Goal: Task Accomplishment & Management: Manage account settings

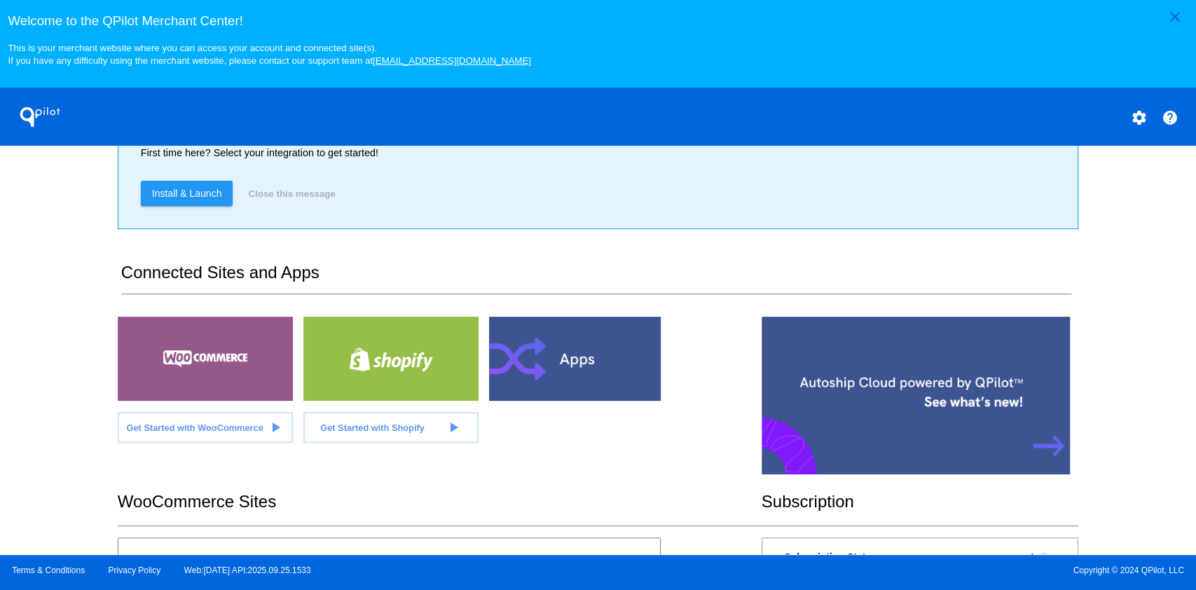
scroll to position [353, 0]
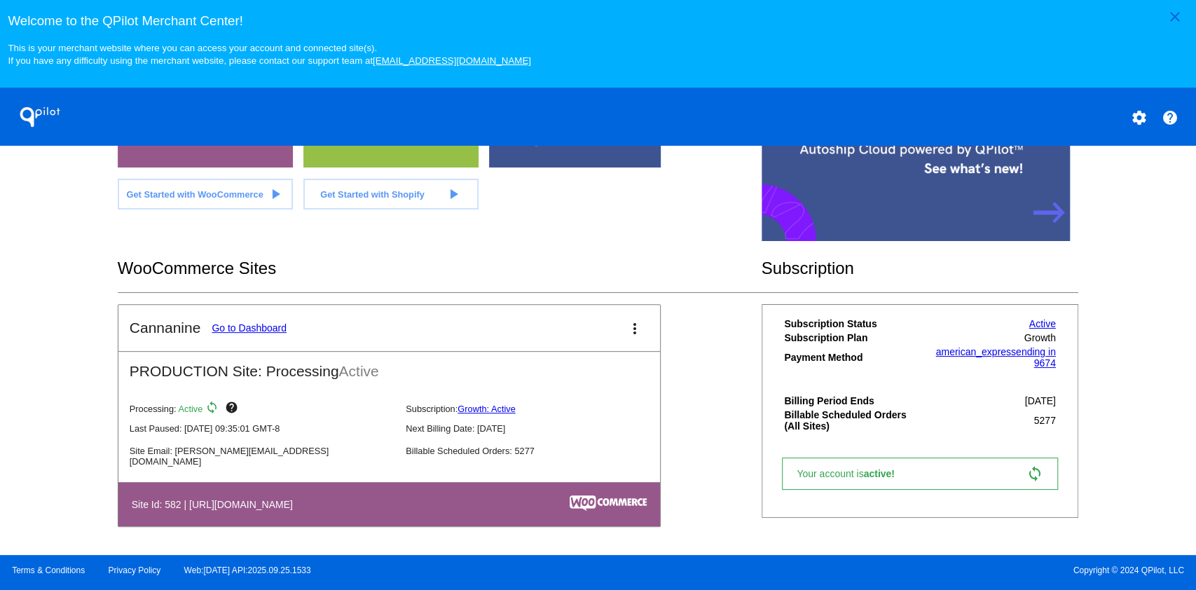
click at [268, 328] on link "Go to Dashboard" at bounding box center [249, 327] width 75 height 11
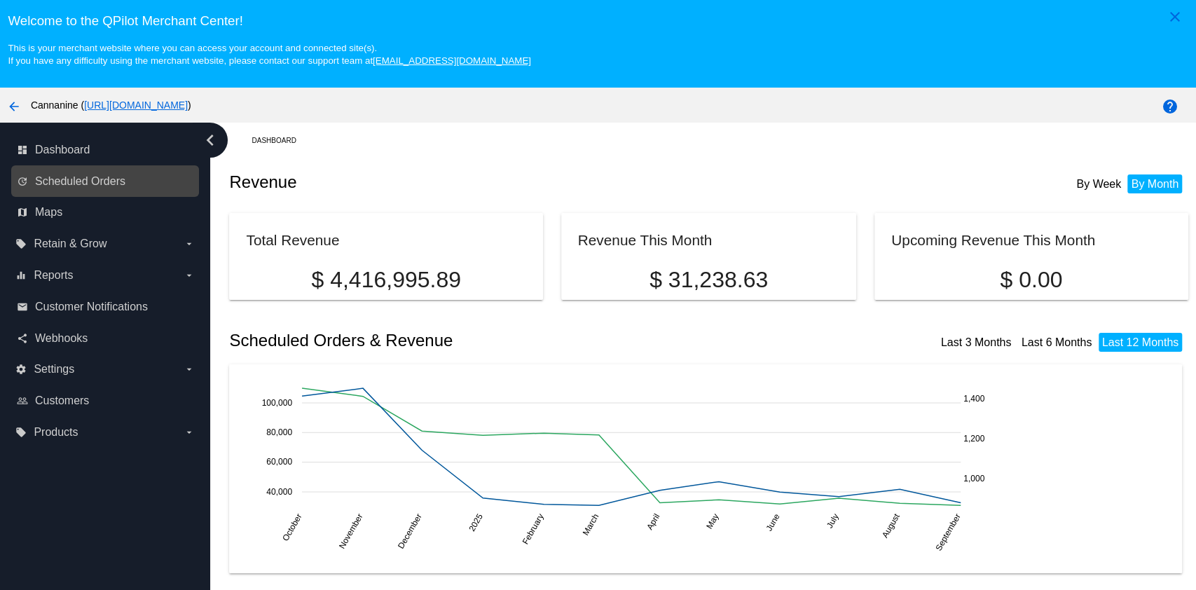
click at [82, 189] on link "update Scheduled Orders" at bounding box center [106, 181] width 178 height 22
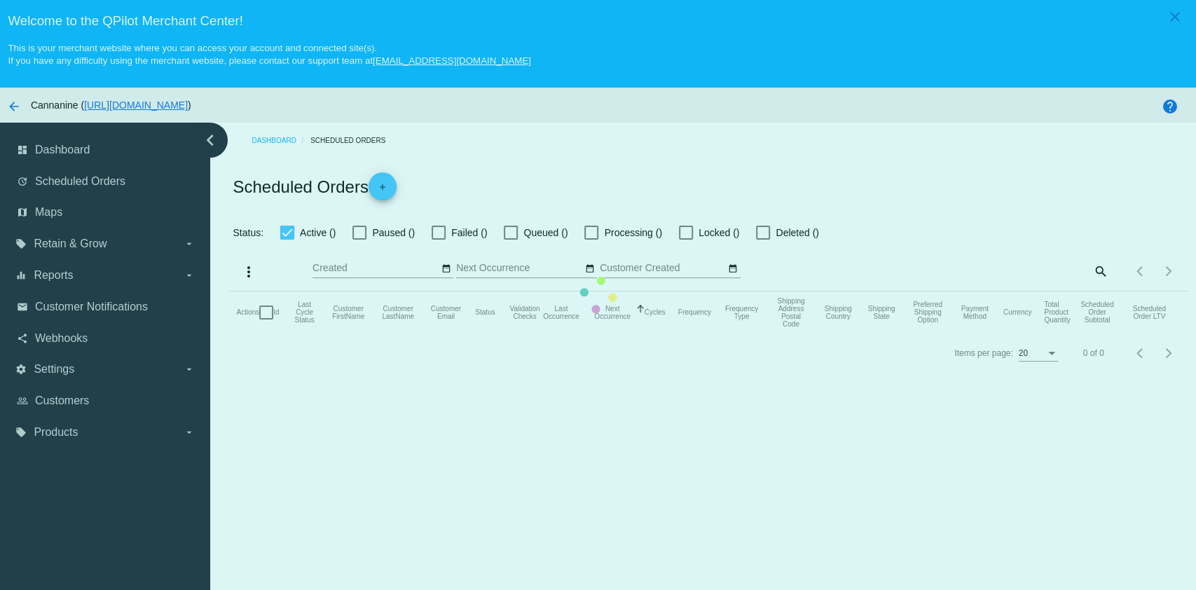
checkbox input "true"
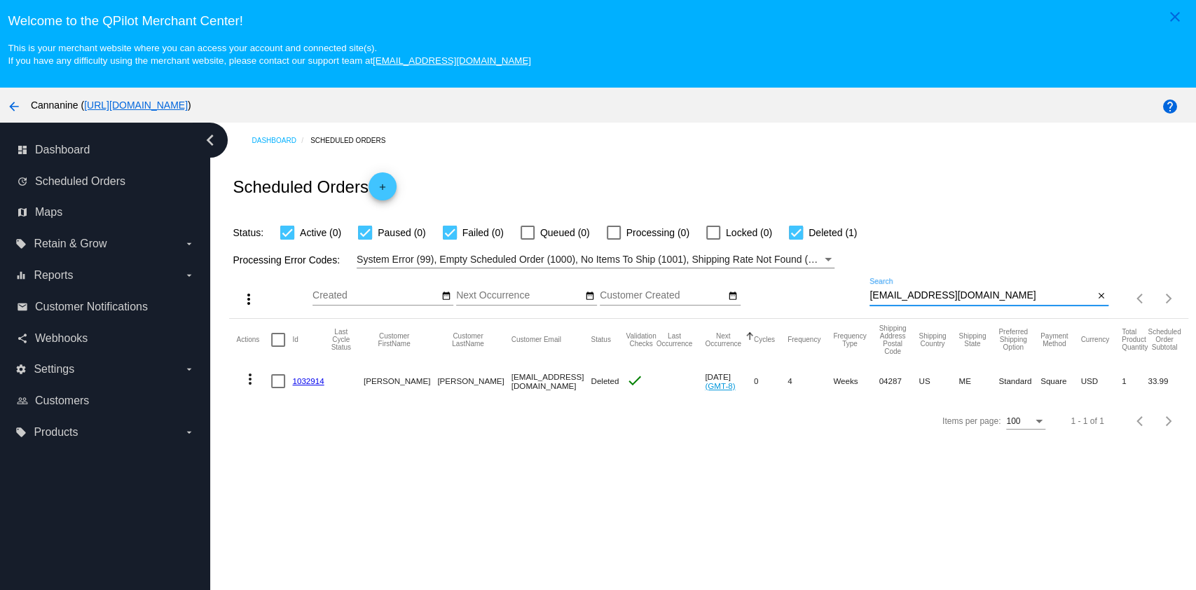
click at [999, 294] on input "[EMAIL_ADDRESS][DOMAIN_NAME]" at bounding box center [982, 295] width 224 height 11
drag, startPoint x: 999, startPoint y: 306, endPoint x: 996, endPoint y: 321, distance: 15.1
click at [999, 311] on div "[EMAIL_ADDRESS][DOMAIN_NAME] Search close" at bounding box center [989, 298] width 239 height 40
click at [999, 328] on mat-header-cell "Preferred Shipping Option" at bounding box center [1020, 340] width 42 height 42
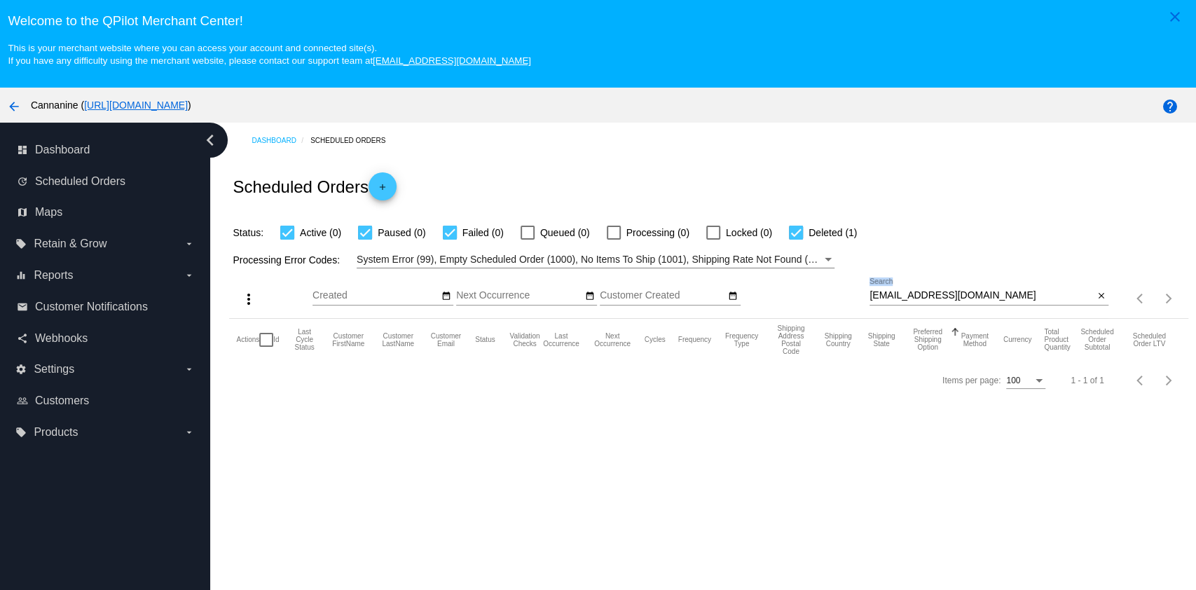
click at [971, 300] on input "[EMAIL_ADDRESS][DOMAIN_NAME]" at bounding box center [982, 295] width 224 height 11
paste input "lisapeck0504"
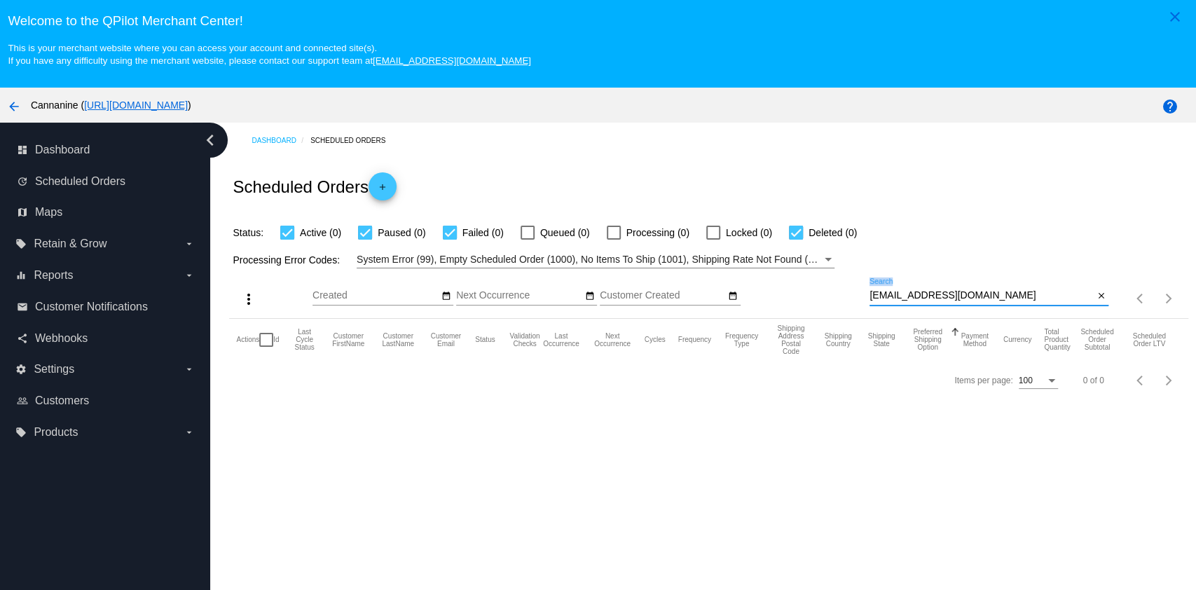
click at [995, 293] on input "[EMAIL_ADDRESS][DOMAIN_NAME]" at bounding box center [982, 295] width 224 height 11
click at [994, 293] on input "[EMAIL_ADDRESS][DOMAIN_NAME]" at bounding box center [982, 295] width 224 height 11
click at [994, 292] on input "[EMAIL_ADDRESS][DOMAIN_NAME]" at bounding box center [982, 295] width 224 height 11
drag, startPoint x: 999, startPoint y: 289, endPoint x: 993, endPoint y: 301, distance: 13.8
click at [998, 289] on div "[EMAIL_ADDRESS][DOMAIN_NAME] Search" at bounding box center [982, 291] width 224 height 27
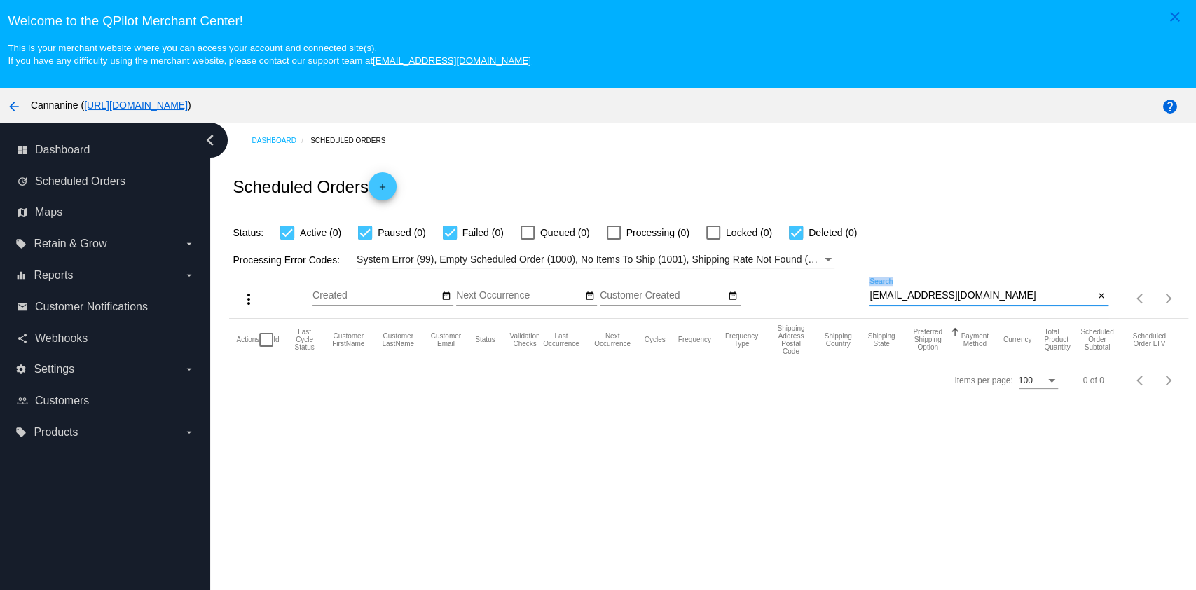
click at [992, 306] on div at bounding box center [989, 305] width 239 height 1
click at [989, 299] on input "[EMAIL_ADDRESS][DOMAIN_NAME]" at bounding box center [982, 295] width 224 height 11
type input "[EMAIL_ADDRESS][DOMAIN_NAME]"
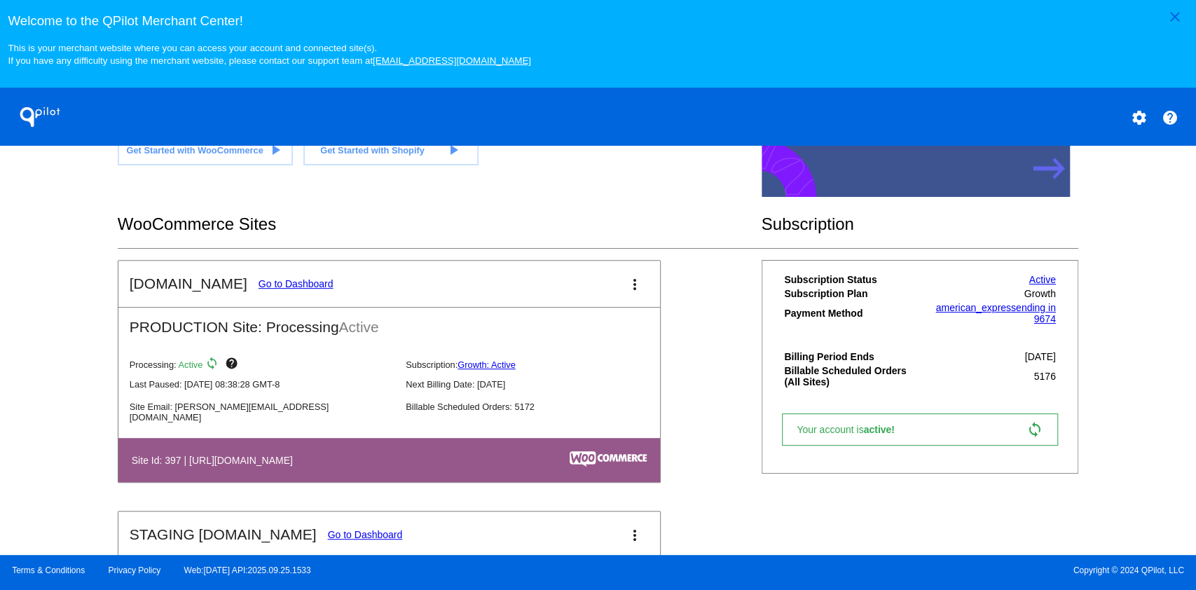
scroll to position [341, 0]
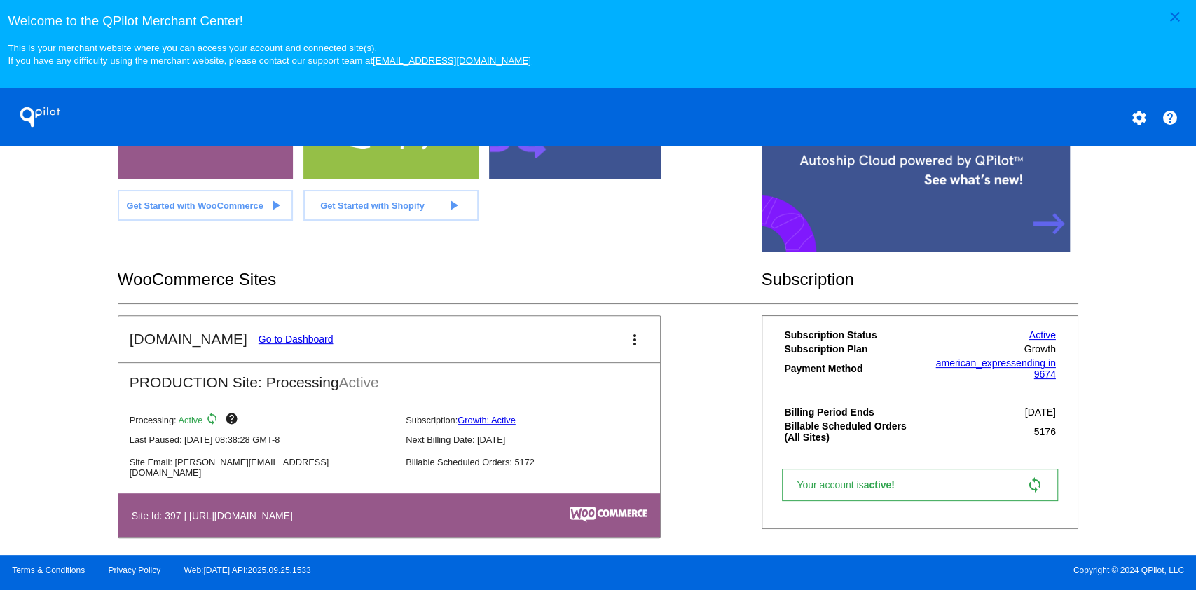
click at [299, 339] on link "Go to Dashboard" at bounding box center [296, 339] width 75 height 11
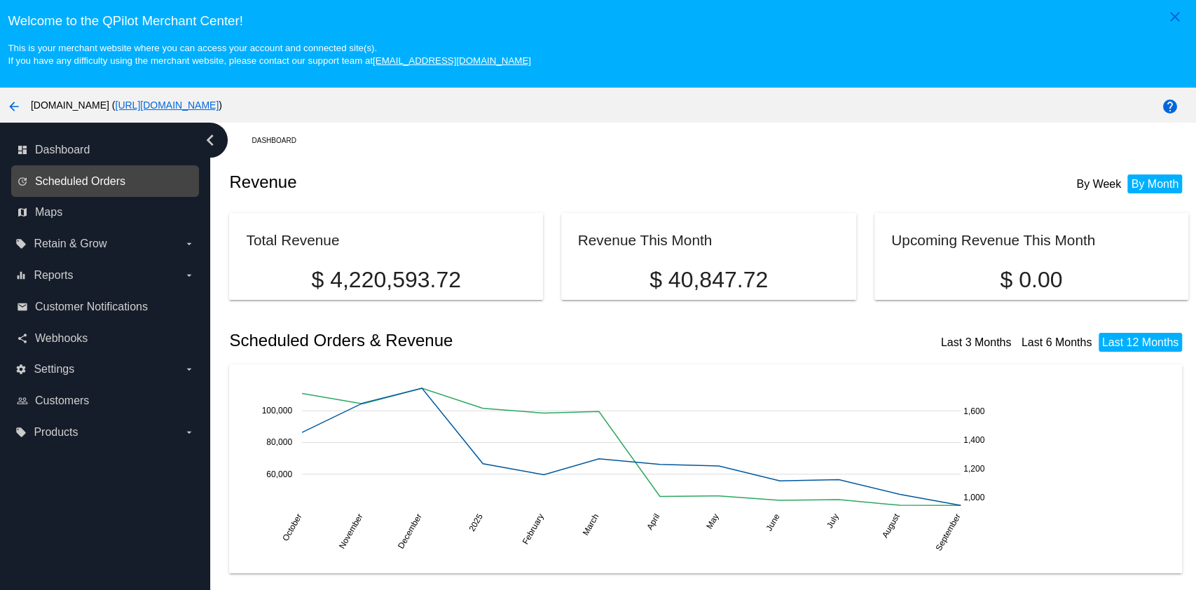
click at [64, 178] on span "Scheduled Orders" at bounding box center [80, 181] width 90 height 13
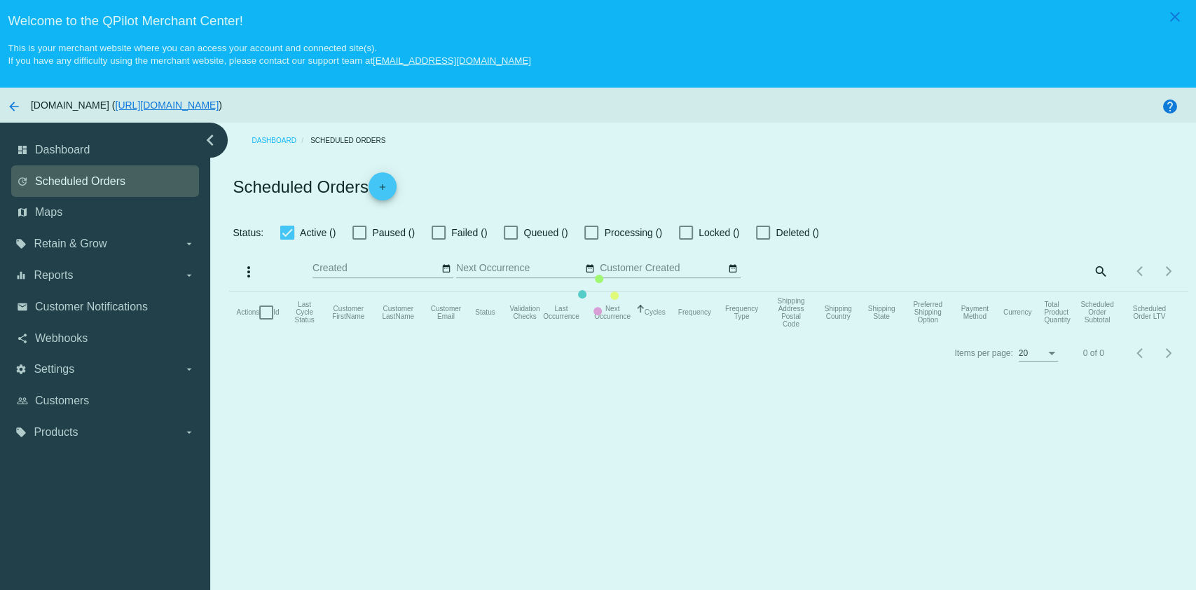
checkbox input "true"
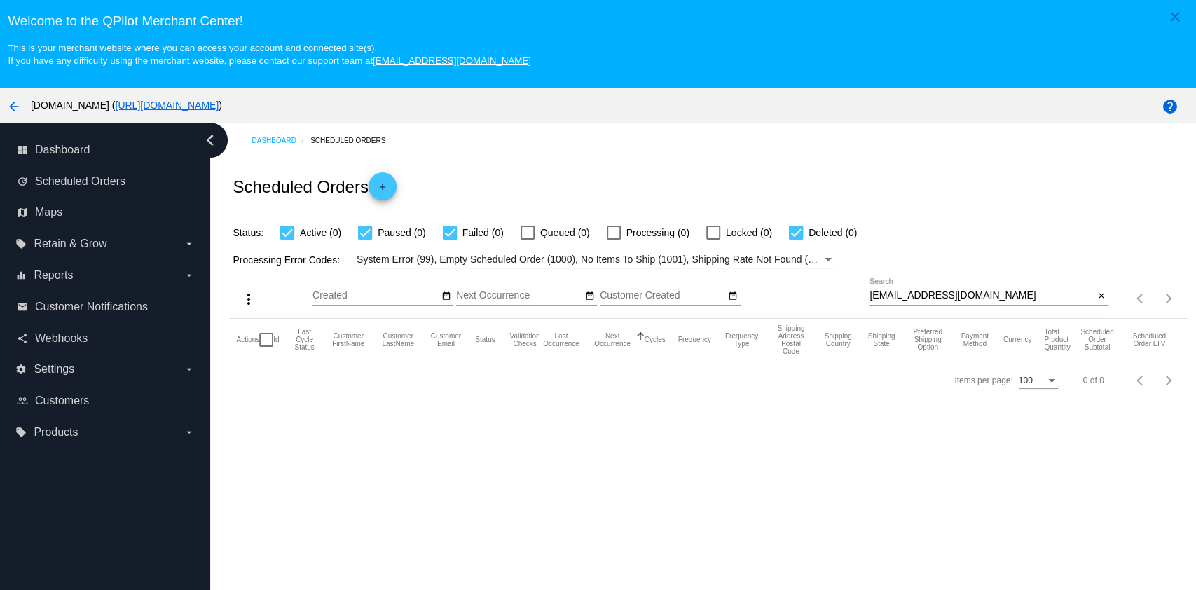
click at [972, 294] on input "[EMAIL_ADDRESS][DOMAIN_NAME]" at bounding box center [982, 295] width 224 height 11
drag, startPoint x: 971, startPoint y: 294, endPoint x: 956, endPoint y: 285, distance: 17.9
click at [973, 294] on input "[EMAIL_ADDRESS][DOMAIN_NAME]" at bounding box center [982, 295] width 224 height 11
paste input "lisapeck0504"
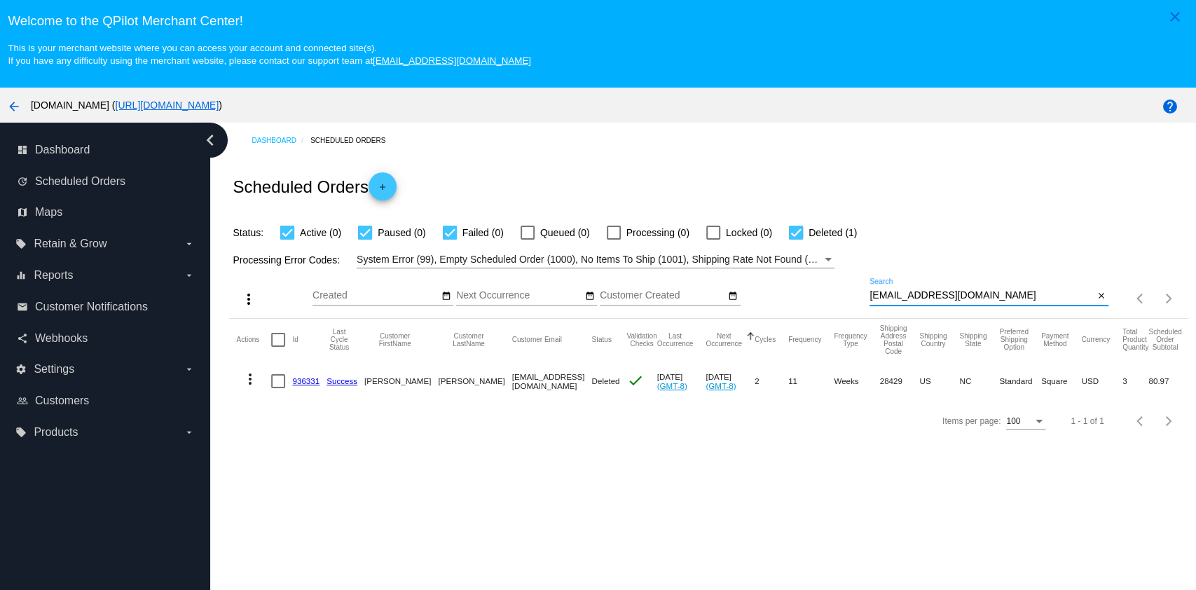
click at [1004, 301] on input "[EMAIL_ADDRESS][DOMAIN_NAME]" at bounding box center [982, 295] width 224 height 11
click at [1003, 301] on input "[EMAIL_ADDRESS][DOMAIN_NAME]" at bounding box center [982, 295] width 224 height 11
click at [1003, 300] on input "[EMAIL_ADDRESS][DOMAIN_NAME]" at bounding box center [982, 295] width 224 height 11
click at [980, 295] on input "[EMAIL_ADDRESS][DOMAIN_NAME]" at bounding box center [982, 295] width 224 height 11
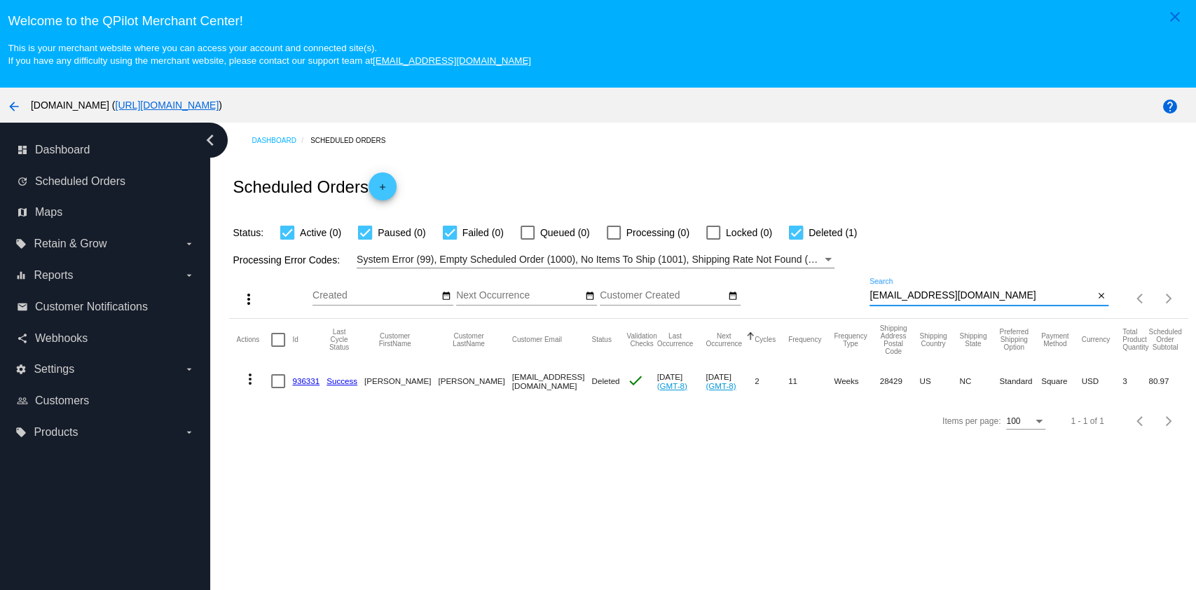
click at [980, 295] on input "[EMAIL_ADDRESS][DOMAIN_NAME]" at bounding box center [982, 295] width 224 height 11
paste input "tjmcc@mcalawyers"
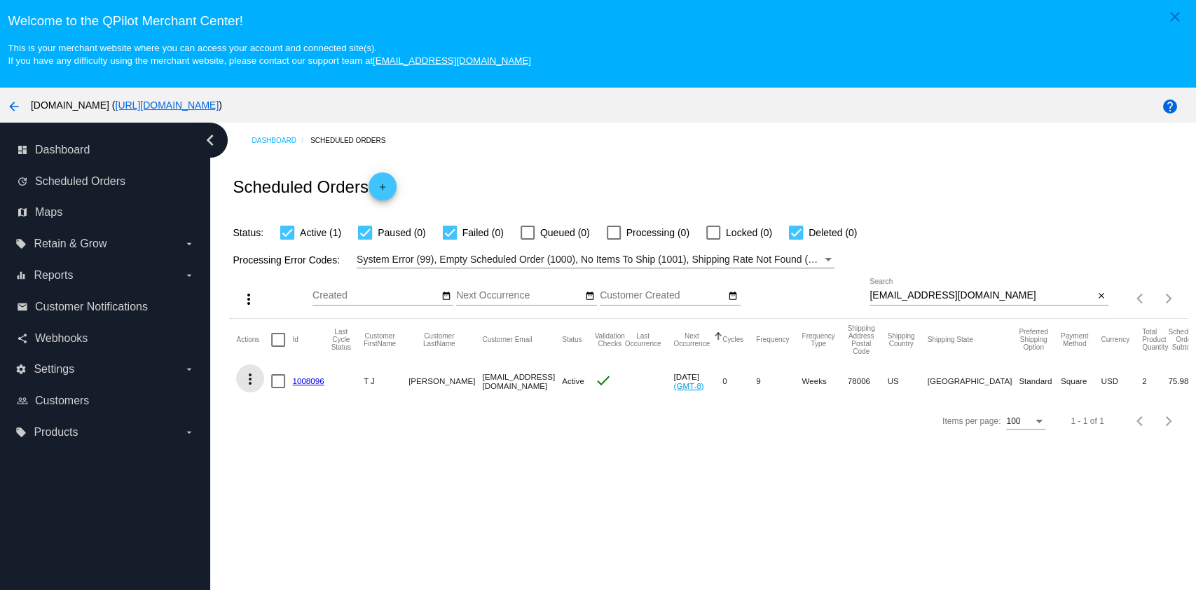
click at [244, 379] on mat-icon "more_vert" at bounding box center [250, 379] width 17 height 17
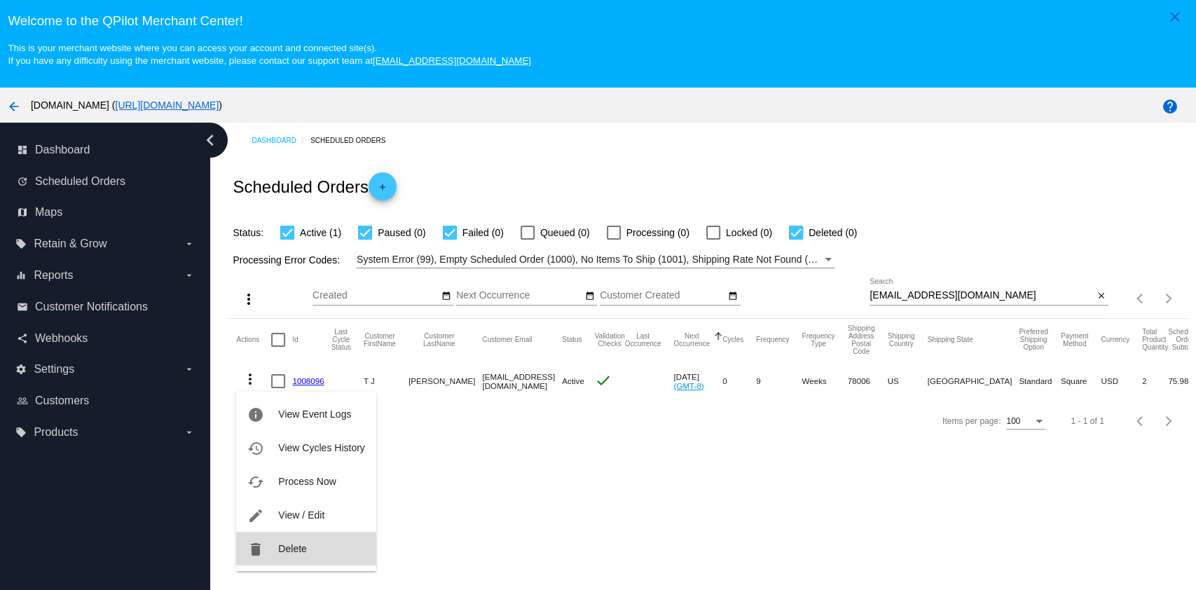
click at [324, 547] on button "delete Delete" at bounding box center [305, 549] width 139 height 34
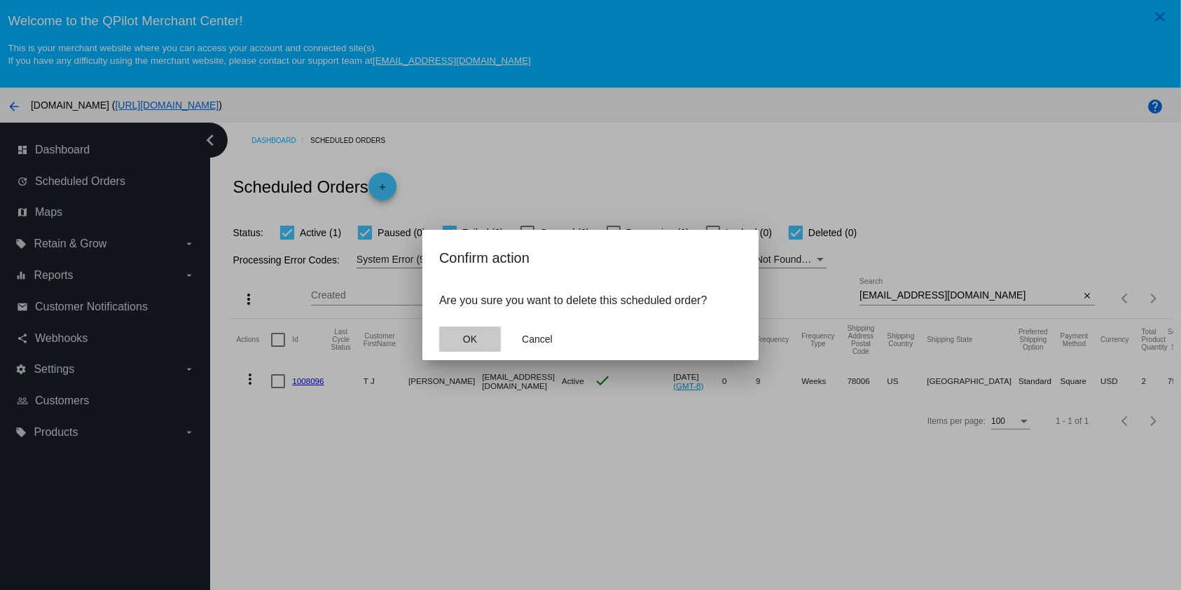
click at [482, 337] on button "OK" at bounding box center [470, 339] width 62 height 25
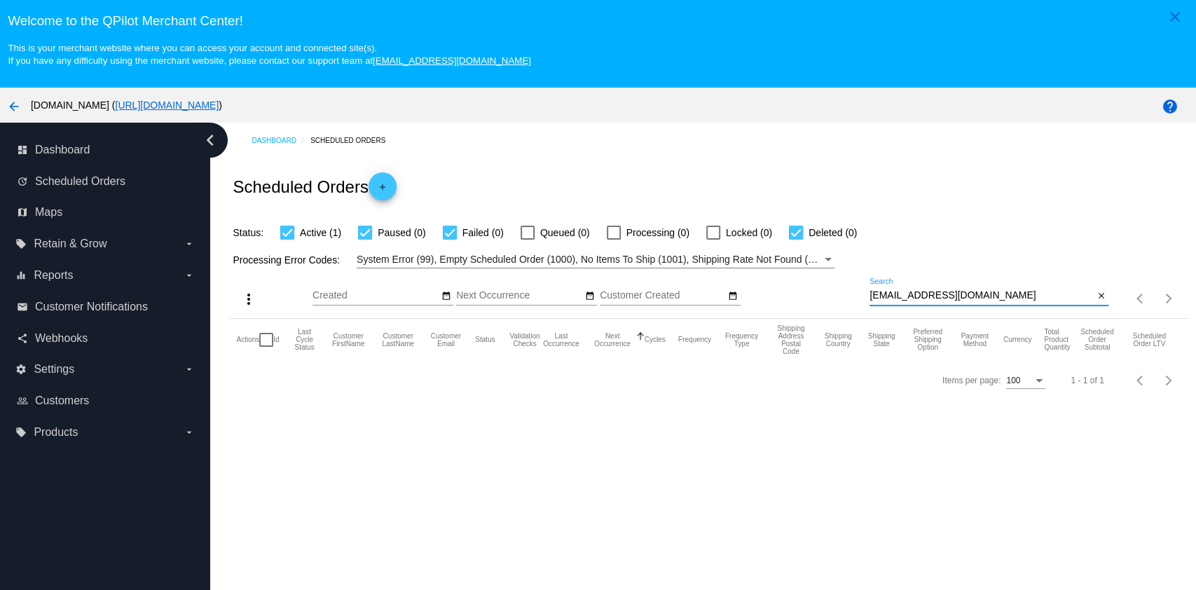
click at [970, 301] on input "tjmcc@mcalawyers.com" at bounding box center [982, 295] width 224 height 11
type input "tjmcc@mcalawyers.com"
